Goal: Information Seeking & Learning: Check status

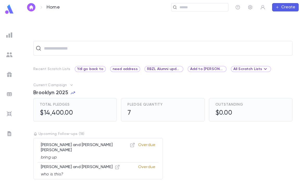
click at [97, 70] on span "Ydl go back to" at bounding box center [90, 69] width 30 height 4
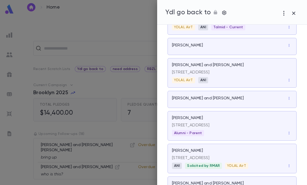
scroll to position [64, 0]
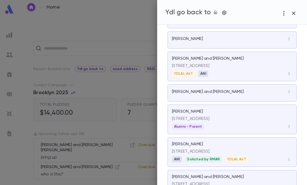
click at [233, 42] on div "[PERSON_NAME]" at bounding box center [232, 39] width 120 height 6
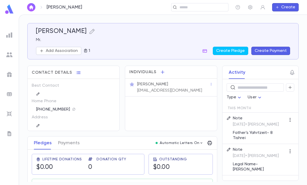
click at [123, 137] on div "Pledges Payments Automatic Letters On" at bounding box center [122, 143] width 189 height 13
click at [210, 8] on input "text" at bounding box center [202, 7] width 48 height 5
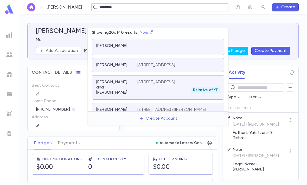
scroll to position [-1, 0]
click at [121, 5] on input "*********" at bounding box center [158, 7] width 120 height 5
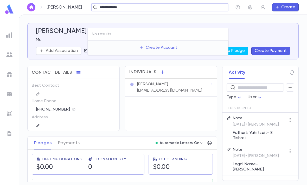
click at [153, 8] on input "**********" at bounding box center [158, 7] width 120 height 5
click at [146, 8] on input "**********" at bounding box center [158, 7] width 120 height 5
click at [142, 8] on input "**********" at bounding box center [158, 7] width 120 height 5
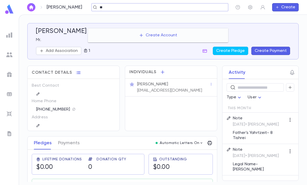
type input "*"
type input "**********"
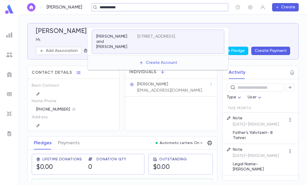
click at [191, 34] on div "[STREET_ADDRESS]" at bounding box center [178, 42] width 82 height 16
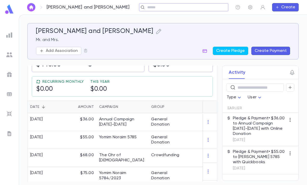
scroll to position [103, 0]
click at [134, 149] on div "The Ohr of Torah" at bounding box center [122, 158] width 52 height 18
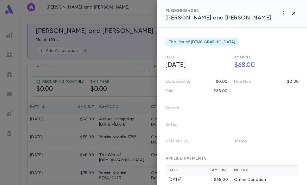
click at [127, 140] on div at bounding box center [153, 92] width 307 height 185
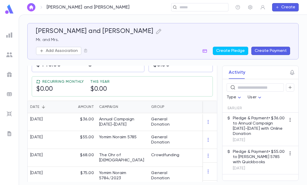
scroll to position [108, 0]
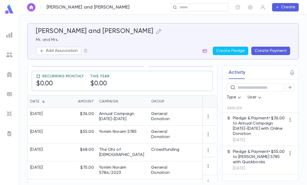
click at [118, 165] on div "Yomim Noraim 5784/2023" at bounding box center [122, 170] width 47 height 10
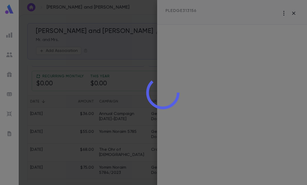
click at [121, 147] on div at bounding box center [163, 92] width 288 height 185
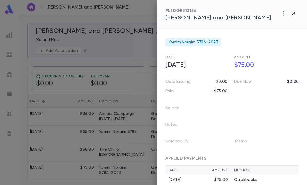
click at [123, 160] on div at bounding box center [153, 92] width 307 height 185
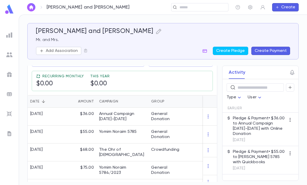
click at [123, 183] on div "Radiating Torah" at bounding box center [122, 188] width 47 height 10
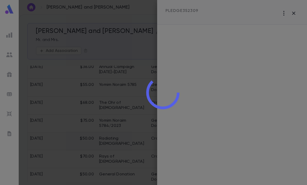
scroll to position [154, 0]
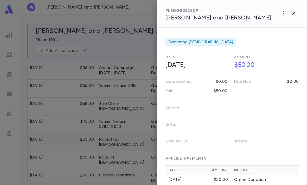
click at [298, 12] on button "button" at bounding box center [293, 13] width 10 height 10
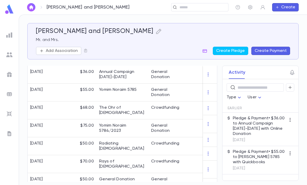
scroll to position [149, 0]
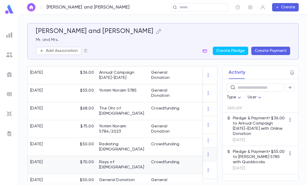
click at [105, 160] on div "Rays of Torah" at bounding box center [122, 165] width 47 height 10
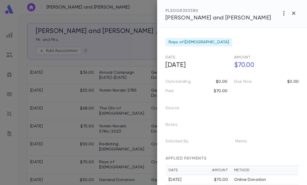
click at [103, 133] on div at bounding box center [153, 92] width 307 height 185
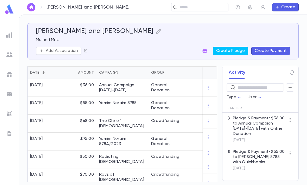
scroll to position [146, 0]
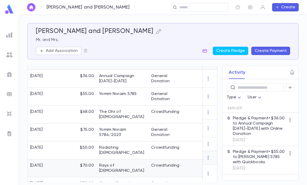
click at [97, 160] on div "Rays of Torah" at bounding box center [122, 169] width 52 height 18
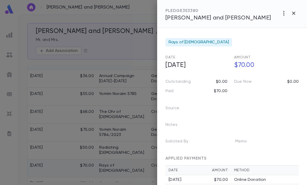
click at [90, 151] on div at bounding box center [153, 92] width 307 height 185
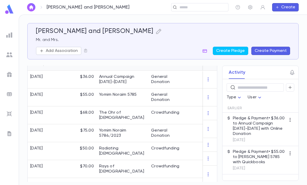
scroll to position [140, 0]
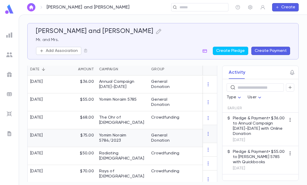
click at [48, 134] on div "9/25/2023" at bounding box center [45, 138] width 35 height 18
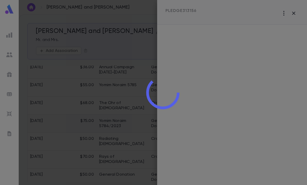
scroll to position [154, 0]
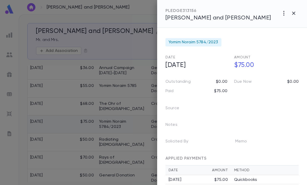
click at [46, 126] on div at bounding box center [153, 92] width 307 height 185
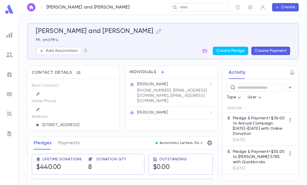
scroll to position [0, 0]
click at [9, 4] on img at bounding box center [9, 9] width 10 height 10
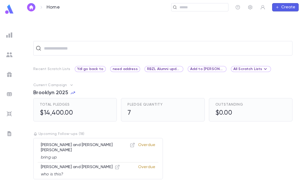
click at [72, 83] on icon "button" at bounding box center [71, 85] width 5 height 5
click at [98, 100] on p "Change Current Campaign" at bounding box center [100, 102] width 54 height 5
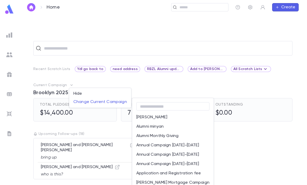
click at [180, 103] on input "text" at bounding box center [172, 107] width 73 height 8
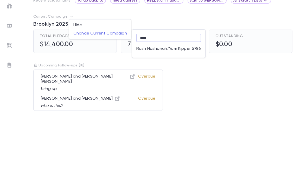
type input "****"
click at [192, 115] on p "Rosh Hashanah/Yom Kipper 5786" at bounding box center [168, 117] width 65 height 5
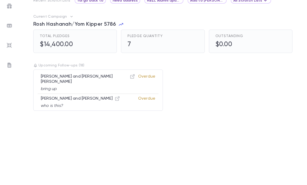
scroll to position [16, 0]
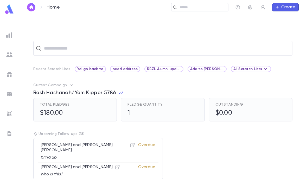
click at [9, 6] on img at bounding box center [9, 9] width 10 height 10
click at [7, 37] on img at bounding box center [9, 35] width 6 height 6
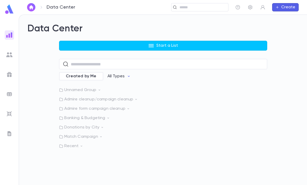
click at [107, 116] on icon at bounding box center [108, 118] width 4 height 4
click at [130, 126] on div "Monthly Donations" at bounding box center [112, 128] width 101 height 5
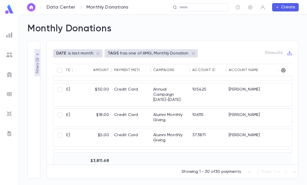
scroll to position [16, 32]
click at [34, 71] on button "Filters ( 2 )" at bounding box center [37, 62] width 6 height 27
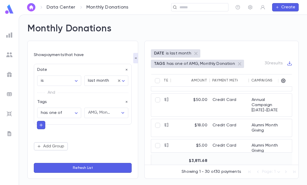
click at [44, 123] on button "button" at bounding box center [41, 125] width 8 height 8
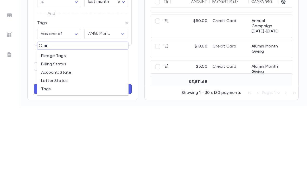
type input "***"
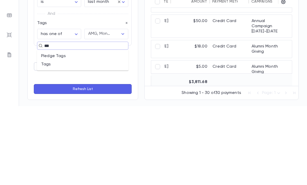
click at [80, 131] on li "Pledge Tags" at bounding box center [82, 135] width 91 height 8
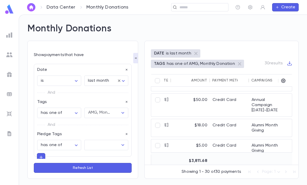
click at [73, 129] on body "**********" at bounding box center [153, 100] width 307 height 171
click at [68, 157] on span "has none of" at bounding box center [60, 156] width 35 height 5
type input "**********"
click at [108, 140] on input "text" at bounding box center [102, 145] width 31 height 10
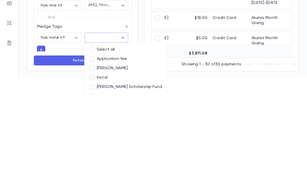
scroll to position [35, 0]
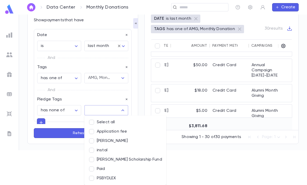
click at [122, 177] on li "PSBYDLEX" at bounding box center [125, 178] width 82 height 9
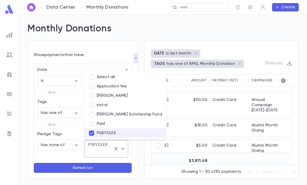
scroll to position [17, 0]
click at [109, 171] on button "Refresh List" at bounding box center [83, 168] width 98 height 10
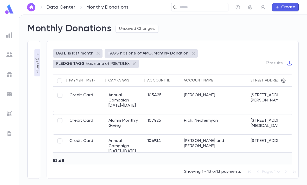
scroll to position [0, 77]
click at [214, 115] on div "Rich, Nechemyah" at bounding box center [214, 124] width 67 height 18
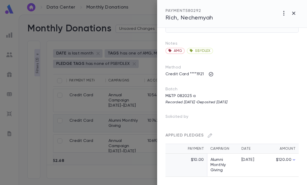
scroll to position [29, 0]
click at [296, 15] on icon "button" at bounding box center [293, 13] width 6 height 6
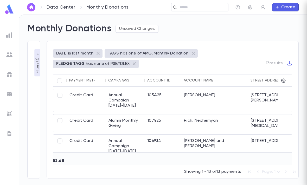
scroll to position [0, 0]
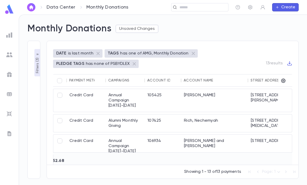
click at [33, 51] on div "**********" at bounding box center [33, 110] width 13 height 138
click at [35, 57] on p "Filters ( 3 )" at bounding box center [37, 65] width 5 height 17
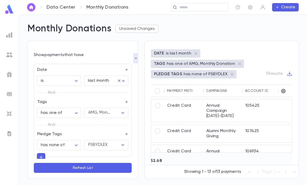
click at [126, 133] on icon "button" at bounding box center [127, 135] width 4 height 4
click at [41, 123] on icon "button" at bounding box center [41, 125] width 5 height 5
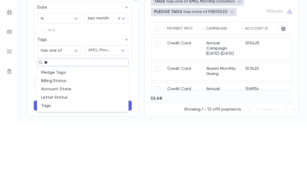
type input "***"
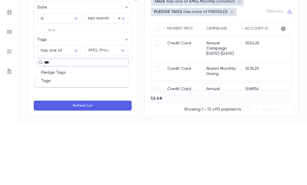
click at [78, 139] on li "Tags" at bounding box center [82, 143] width 91 height 8
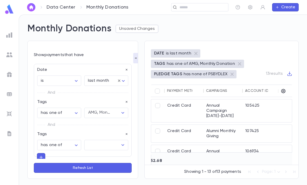
click at [71, 130] on body "**********" at bounding box center [153, 100] width 307 height 171
click at [66, 158] on span "has none of" at bounding box center [60, 156] width 35 height 5
type input "**********"
click at [109, 140] on input "text" at bounding box center [102, 145] width 31 height 10
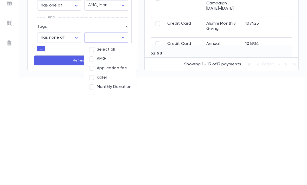
type input "*"
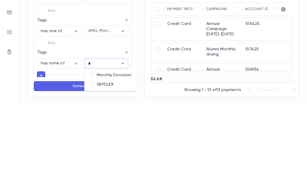
click at [105, 162] on li "SBYDLEX" at bounding box center [109, 166] width 51 height 9
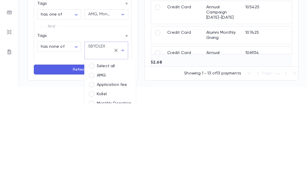
scroll to position [33, 0]
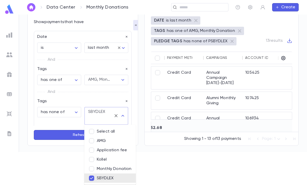
click at [63, 140] on button "Refresh List" at bounding box center [83, 135] width 98 height 10
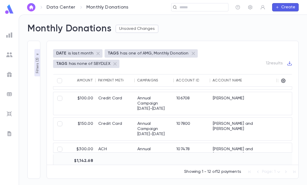
scroll to position [226, 48]
click at [236, 106] on div "Kranz, Aharon" at bounding box center [243, 104] width 67 height 23
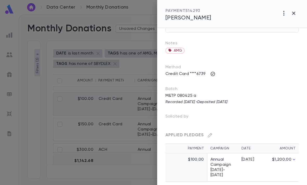
scroll to position [29, 0]
click at [11, 14] on div at bounding box center [153, 92] width 307 height 185
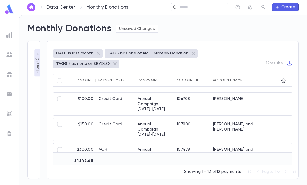
click at [11, 14] on link at bounding box center [9, 10] width 10 height 12
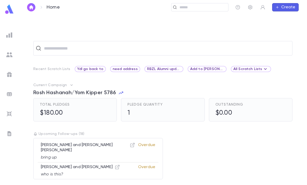
click at [90, 71] on div "Ydl go back to" at bounding box center [90, 69] width 31 height 6
click at [85, 70] on span "Ydl go back to" at bounding box center [90, 69] width 30 height 4
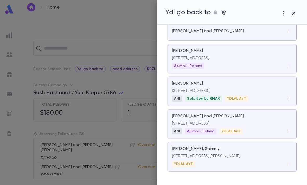
scroll to position [136, 0]
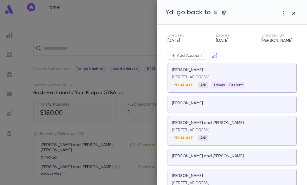
click at [124, 14] on div at bounding box center [153, 92] width 307 height 185
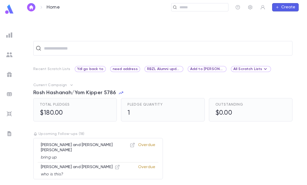
click at [9, 9] on img at bounding box center [9, 9] width 10 height 10
